Goal: Find specific page/section: Find specific page/section

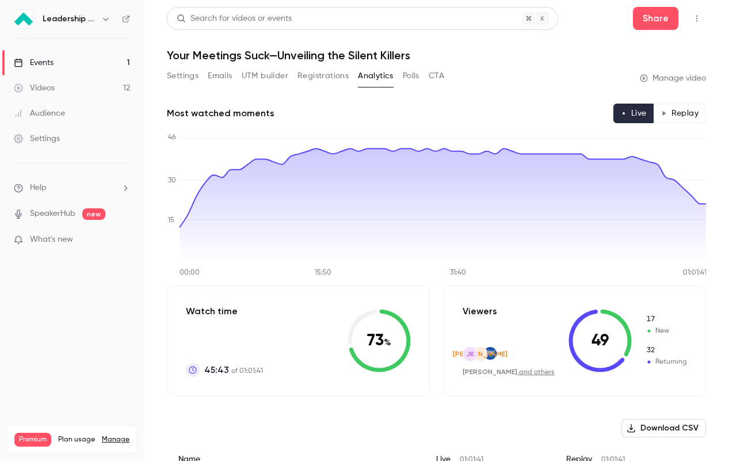
scroll to position [191, 0]
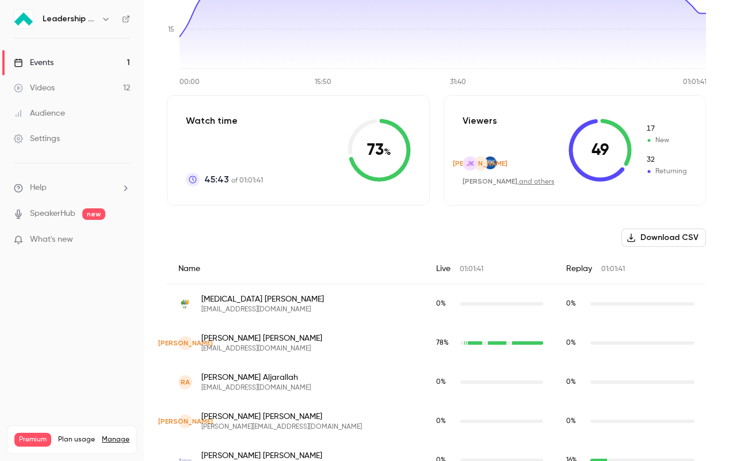
click at [67, 54] on link "Events 1" at bounding box center [72, 62] width 144 height 25
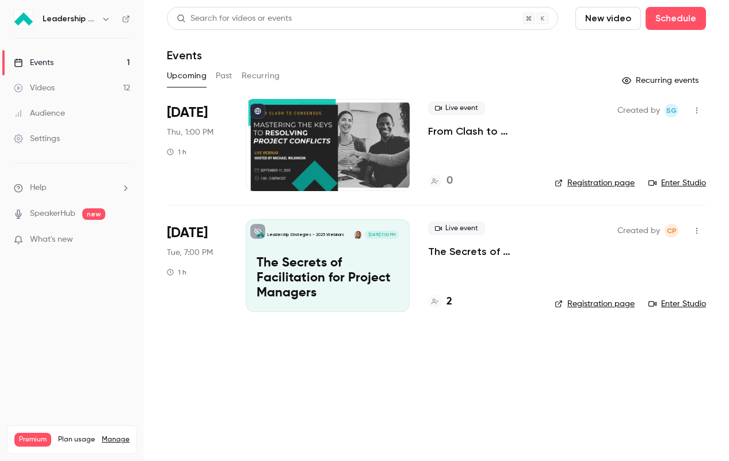
click at [347, 140] on div at bounding box center [328, 145] width 164 height 92
